Goal: Transaction & Acquisition: Purchase product/service

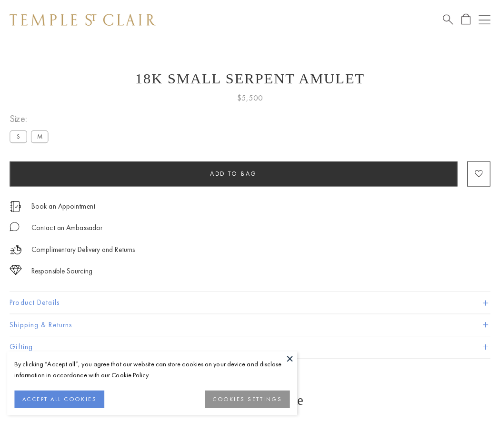
scroll to position [23, 0]
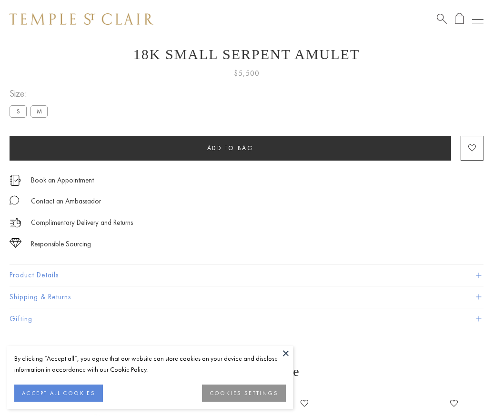
click at [230, 148] on span "Add to bag" at bounding box center [230, 148] width 47 height 8
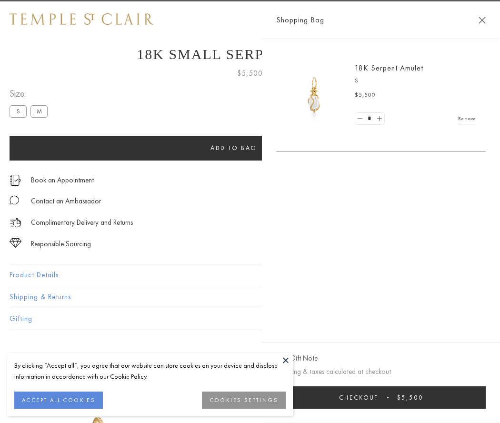
click at [445, 397] on button "Checkout $5,500" at bounding box center [380, 397] width 209 height 22
